Goal: Transaction & Acquisition: Purchase product/service

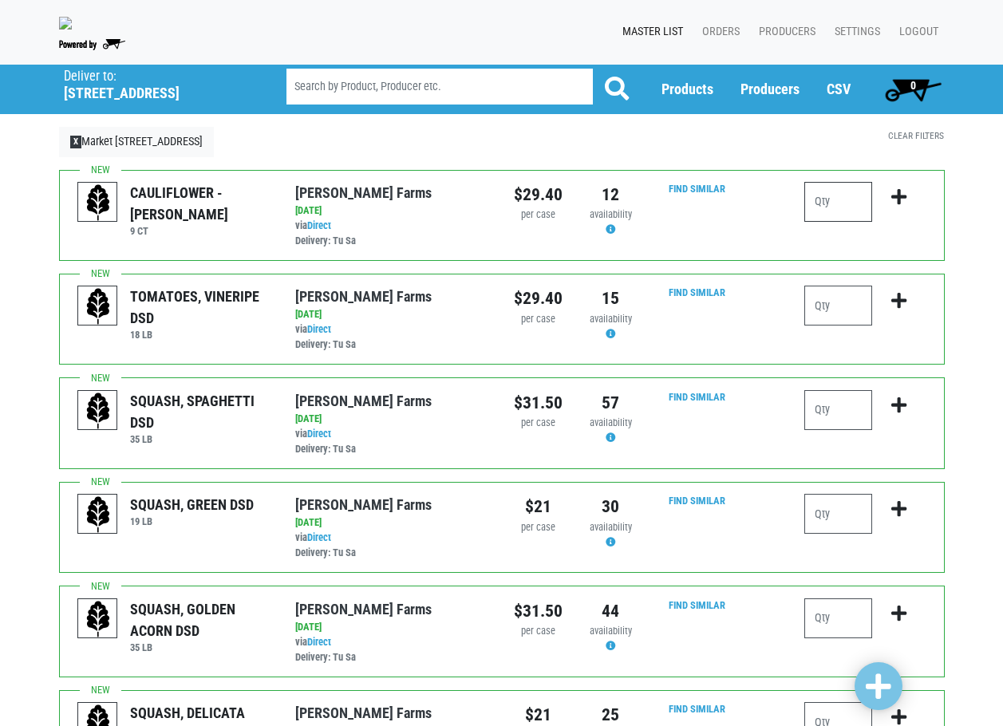
click at [834, 216] on input "number" at bounding box center [838, 202] width 68 height 40
type input "1"
click at [903, 206] on icon "submit" at bounding box center [898, 197] width 15 height 18
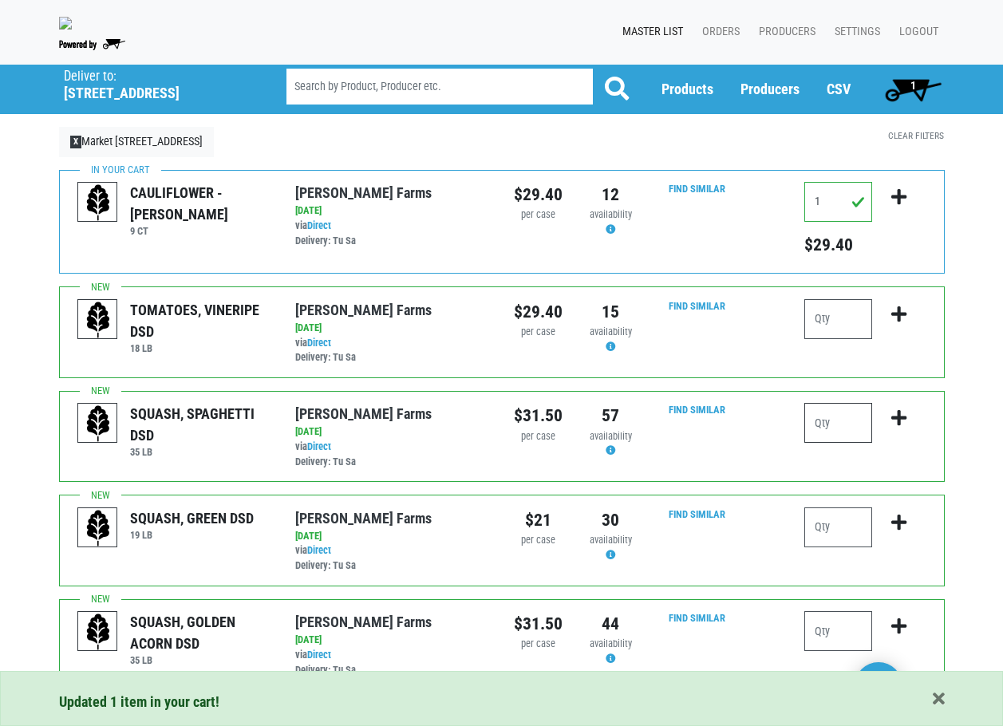
click at [829, 436] on input "number" at bounding box center [838, 423] width 68 height 40
type input "1"
click at [895, 424] on icon "submit" at bounding box center [898, 418] width 15 height 18
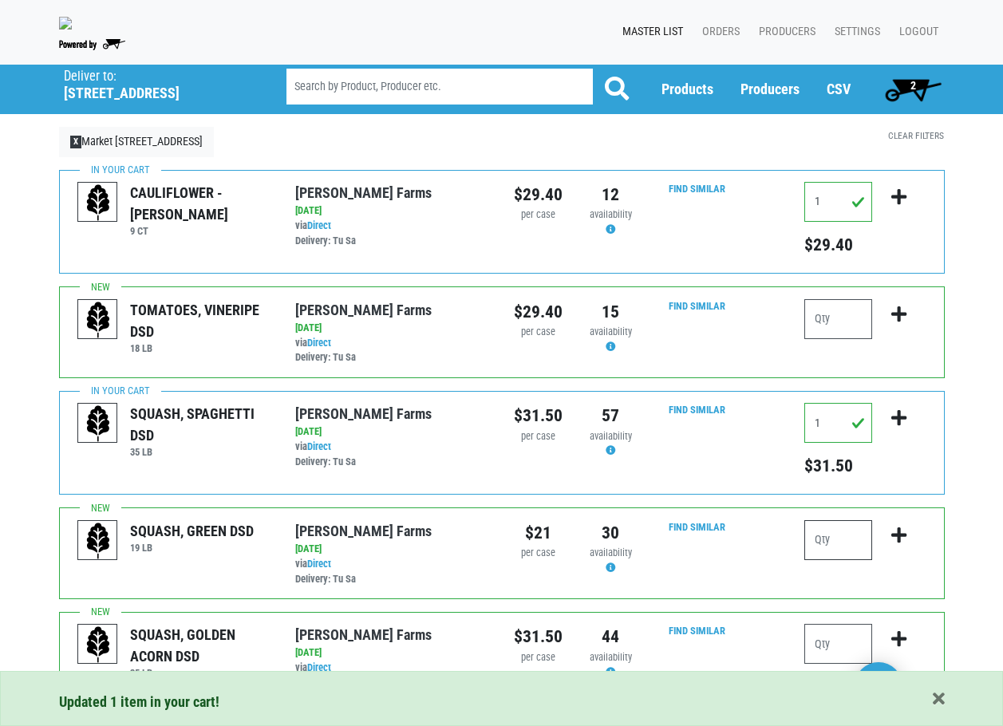
click at [832, 542] on input "number" at bounding box center [838, 540] width 68 height 40
type input "4"
click at [898, 540] on icon "submit" at bounding box center [898, 536] width 15 height 18
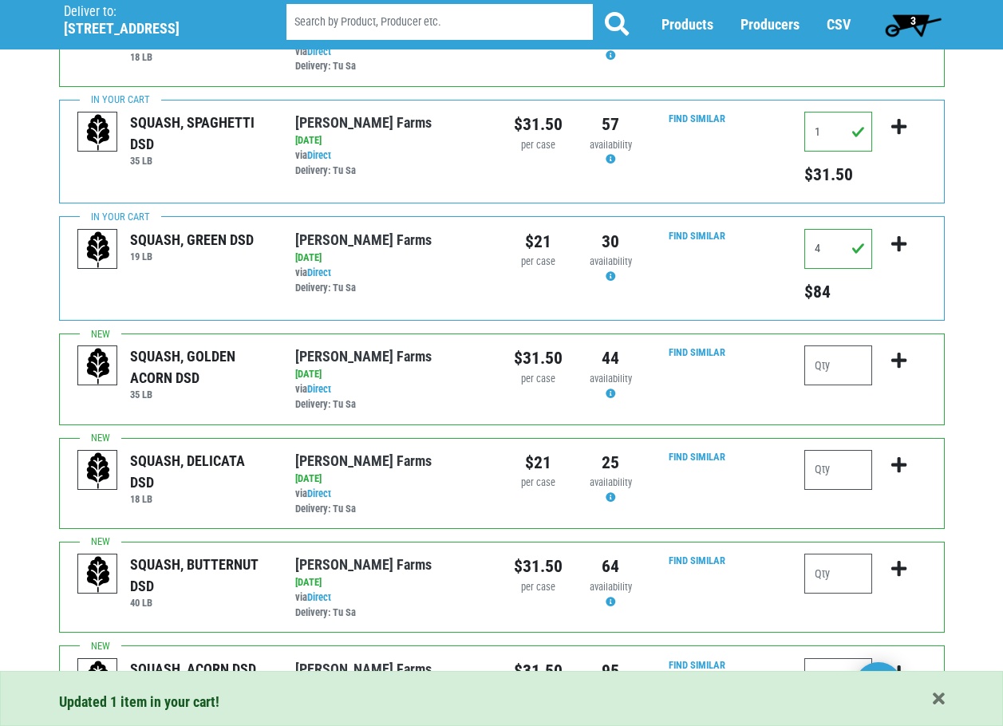
scroll to position [319, 0]
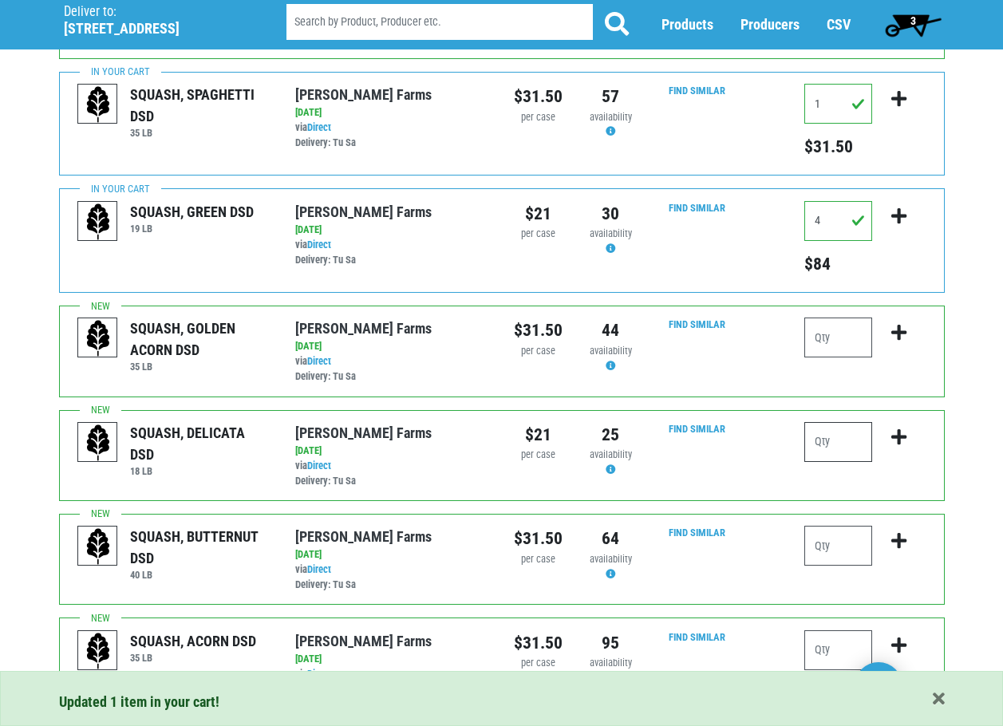
click at [853, 455] on input "number" at bounding box center [838, 442] width 68 height 40
type input "2"
click at [898, 443] on icon "submit" at bounding box center [898, 437] width 15 height 18
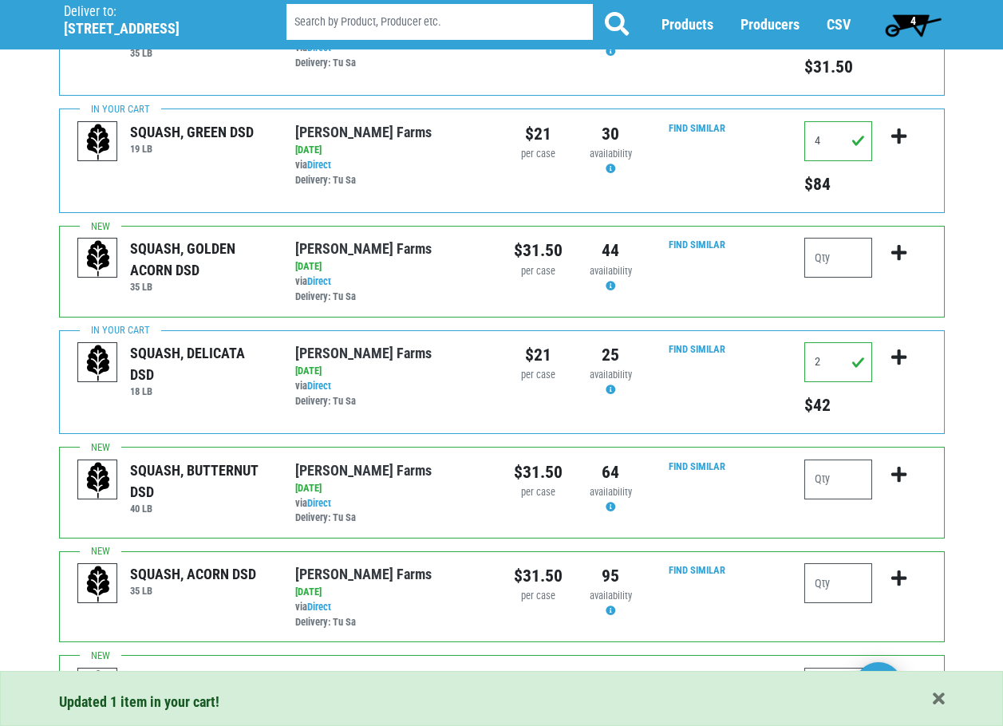
scroll to position [479, 0]
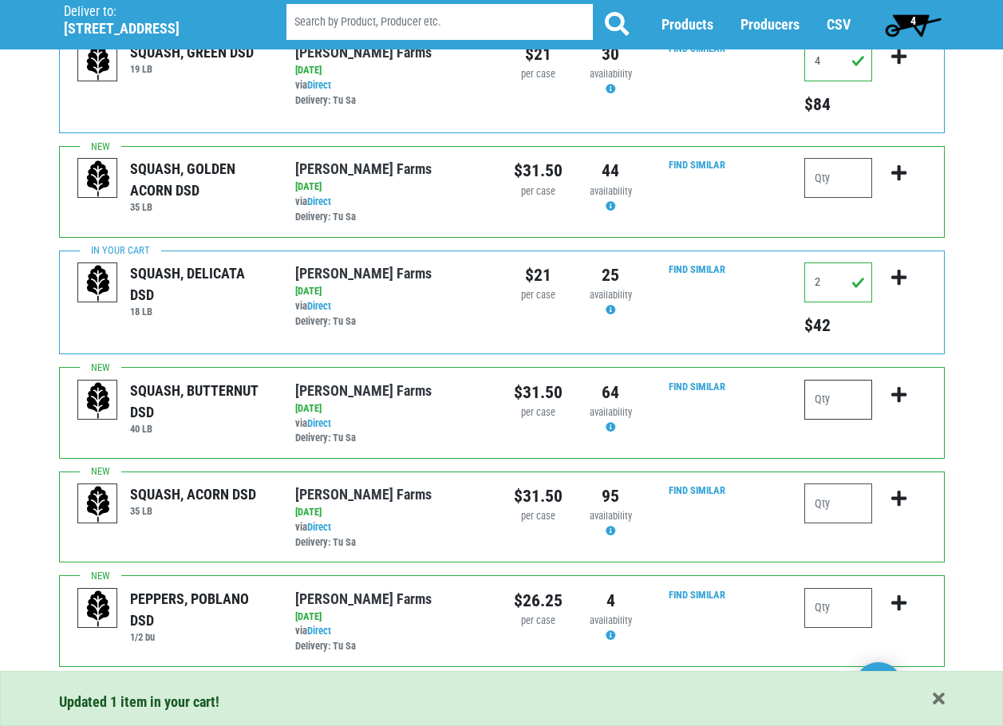
click at [828, 408] on input "number" at bounding box center [838, 400] width 68 height 40
type input "2"
click at [898, 400] on icon "submit" at bounding box center [898, 395] width 15 height 18
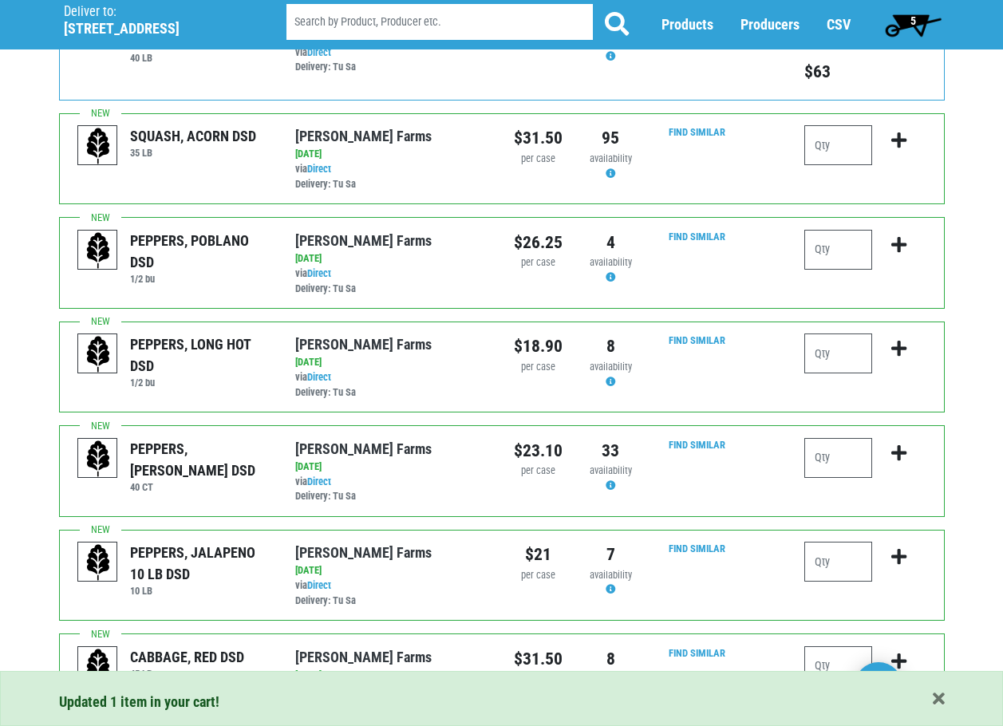
scroll to position [878, 0]
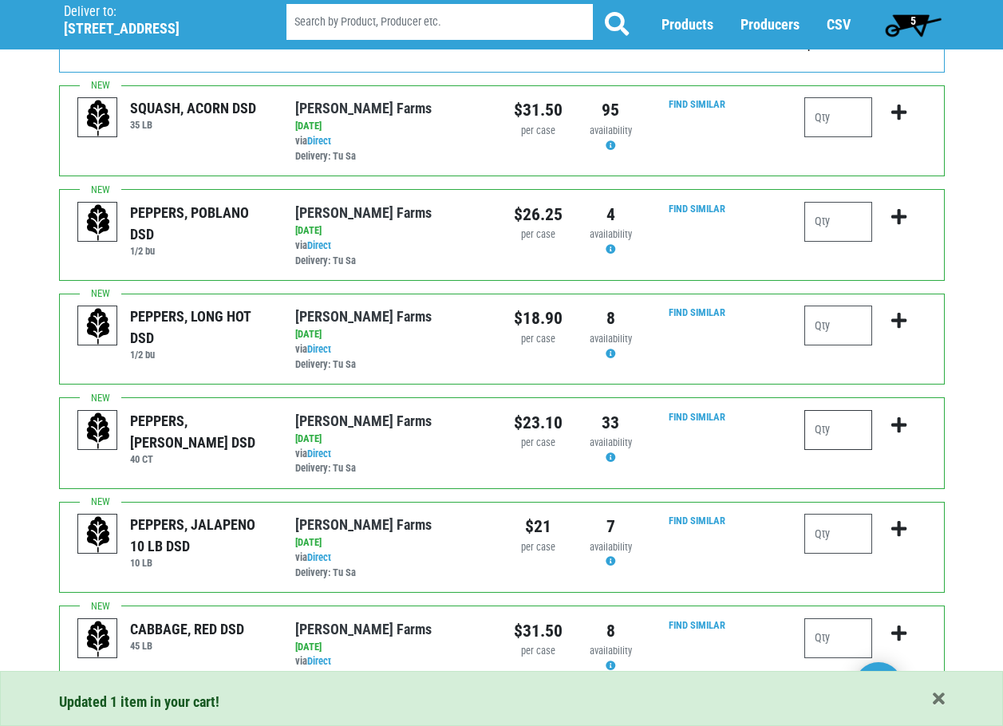
click at [832, 434] on input "number" at bounding box center [838, 430] width 68 height 40
type input "6"
click at [900, 432] on icon "submit" at bounding box center [898, 425] width 15 height 18
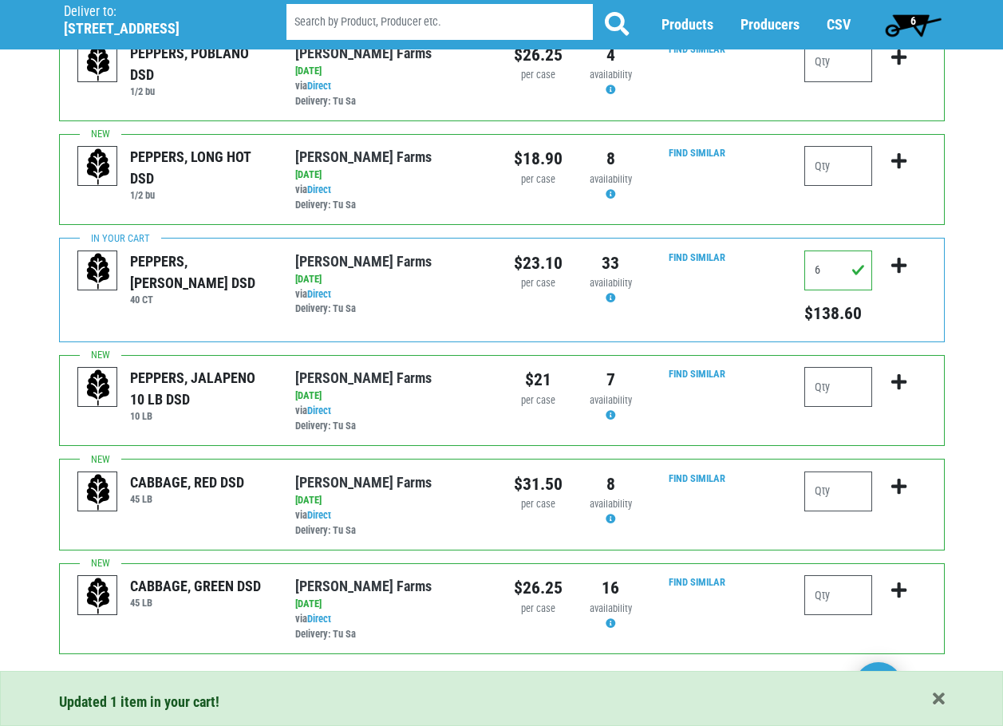
scroll to position [1075, 0]
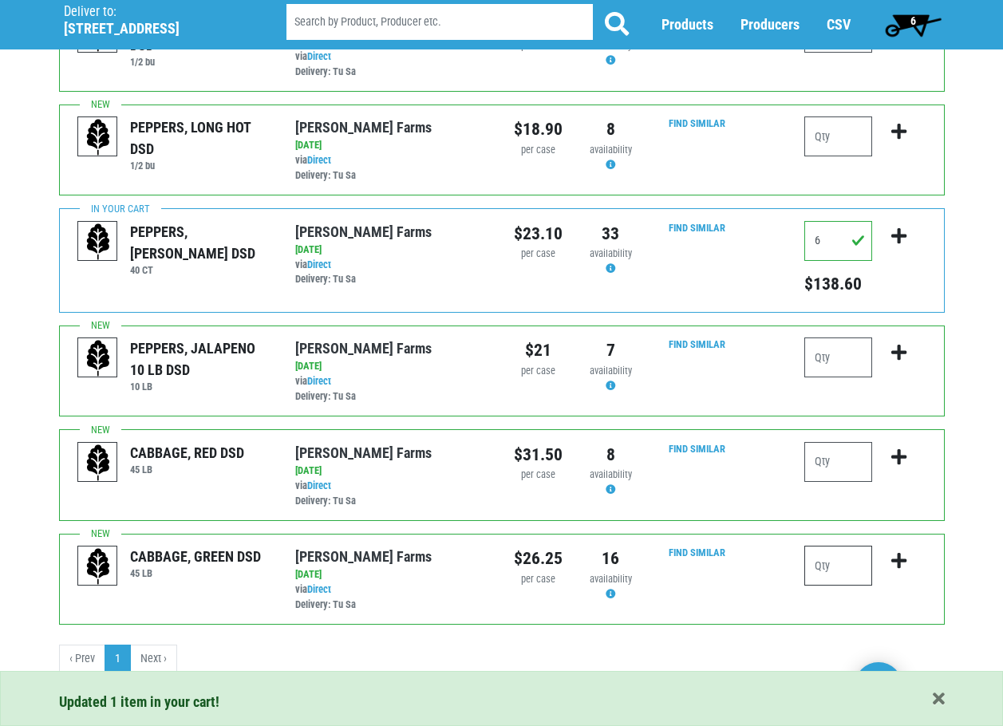
click at [837, 557] on input "number" at bounding box center [838, 566] width 68 height 40
type input "1"
click at [901, 555] on icon "submit" at bounding box center [898, 561] width 15 height 18
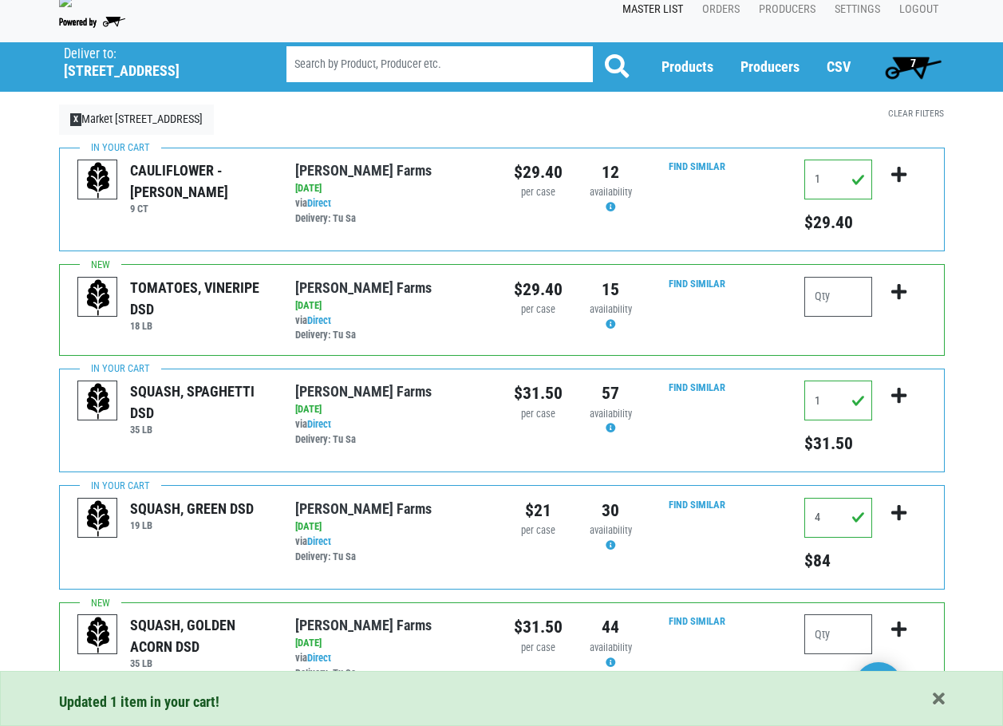
scroll to position [0, 0]
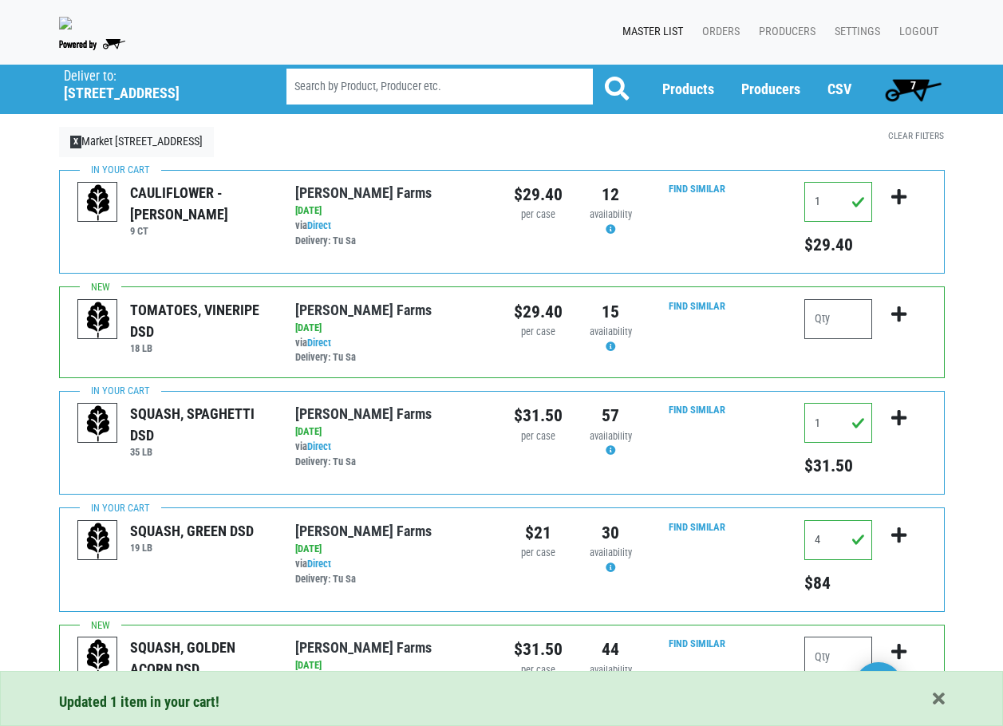
click at [917, 95] on span "7" at bounding box center [913, 89] width 71 height 32
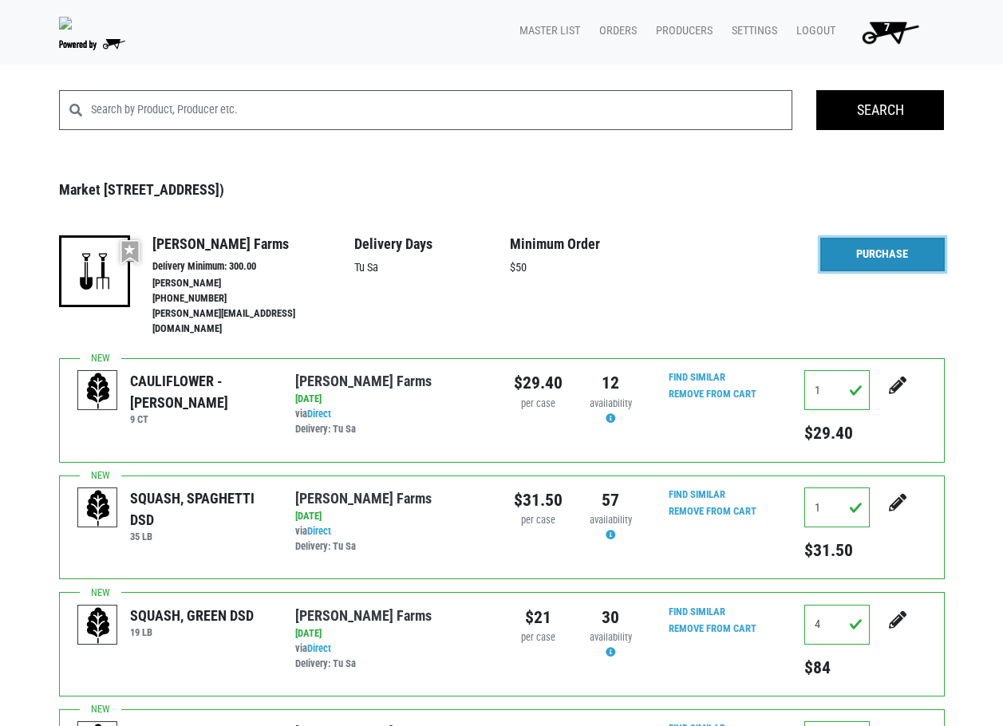
click at [878, 255] on link "Purchase" at bounding box center [882, 255] width 124 height 34
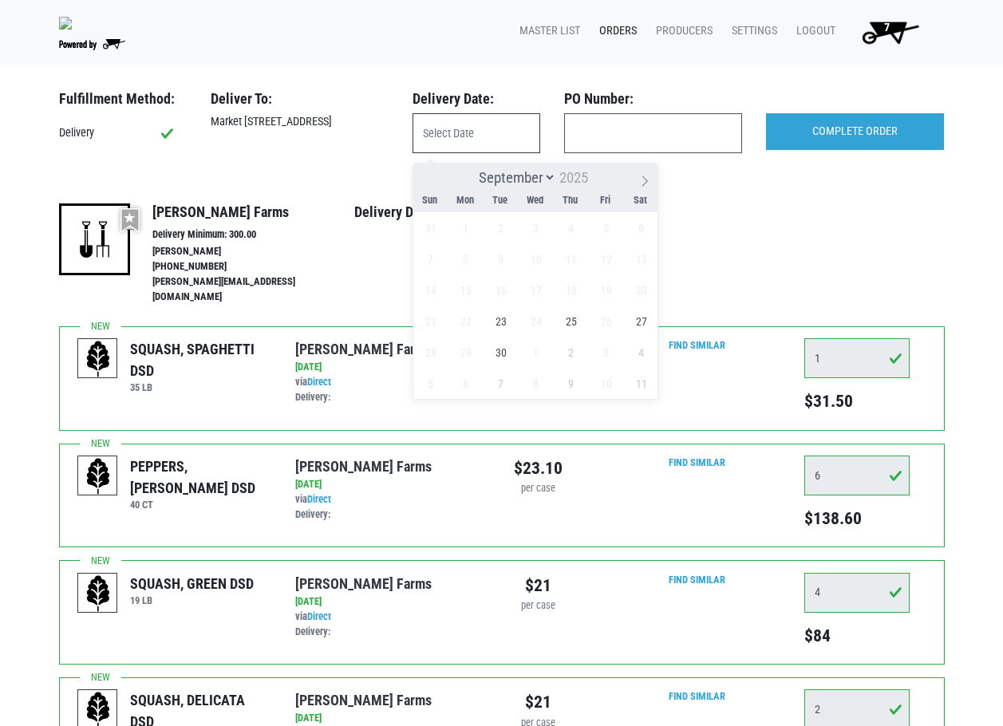
click at [510, 148] on input "text" at bounding box center [476, 133] width 128 height 40
click at [497, 315] on span "23" at bounding box center [500, 321] width 31 height 31
type input "[DATE]"
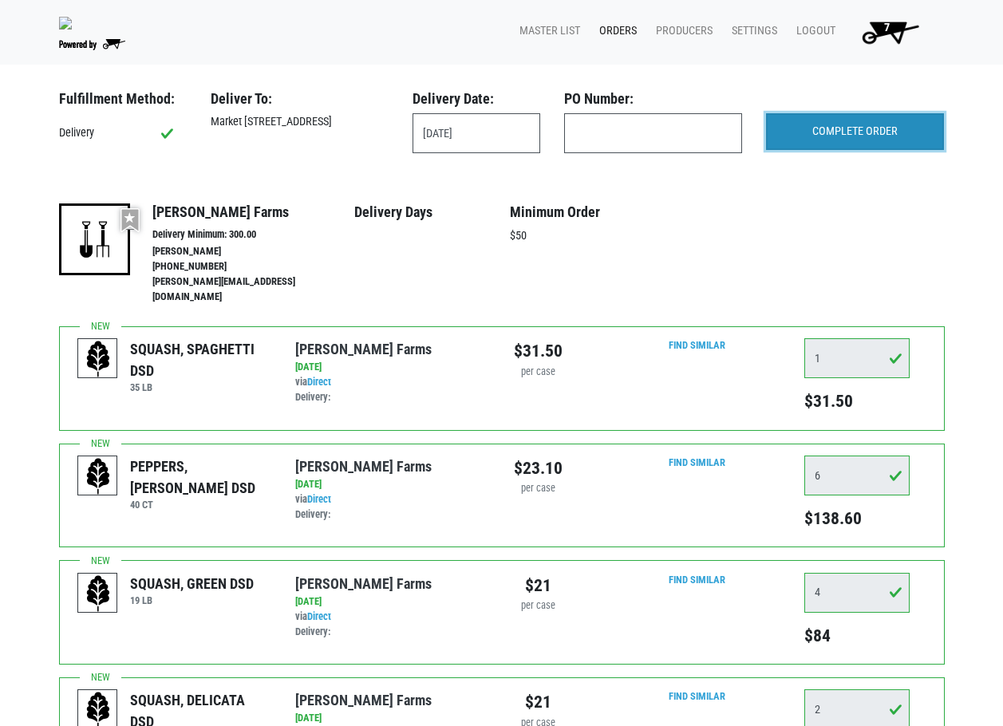
click at [834, 141] on input "COMPLETE ORDER" at bounding box center [855, 131] width 178 height 37
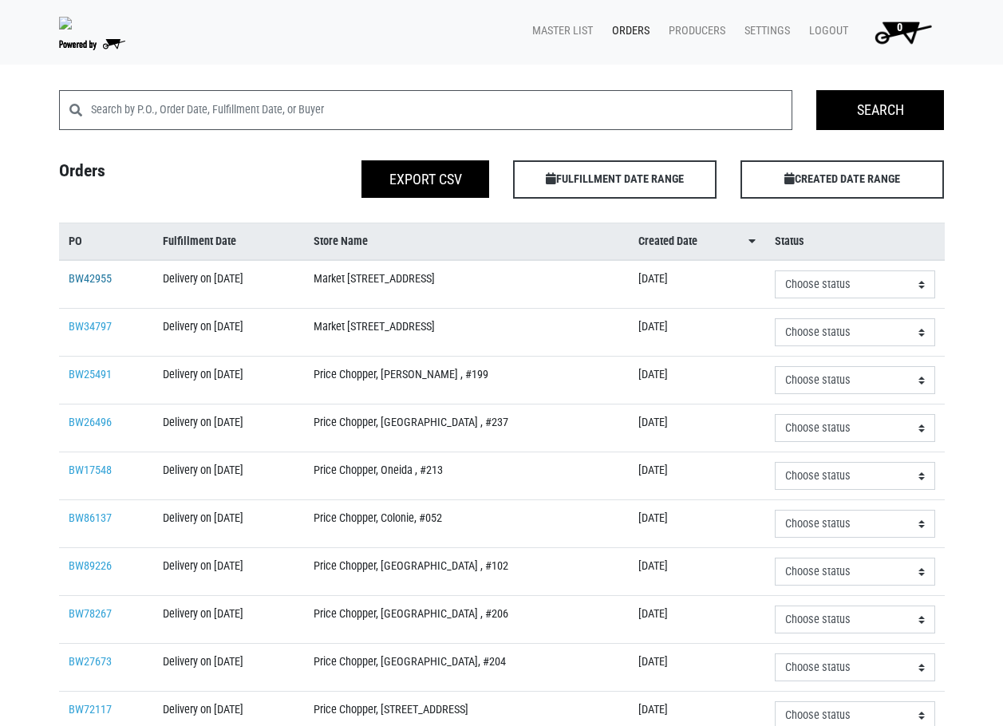
click at [95, 285] on link "BW42955" at bounding box center [90, 279] width 43 height 14
